Goal: Find specific page/section

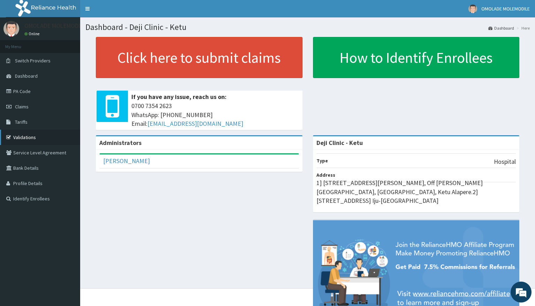
click at [27, 134] on link "Validations" at bounding box center [40, 137] width 80 height 15
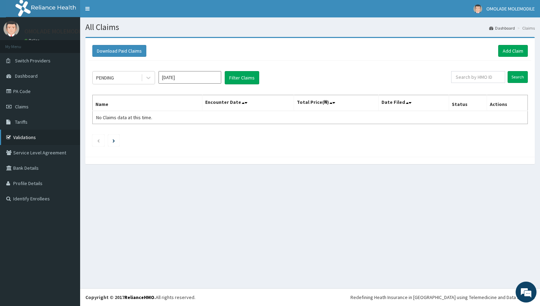
click at [32, 137] on link "Validations" at bounding box center [40, 137] width 80 height 15
